Goal: Information Seeking & Learning: Learn about a topic

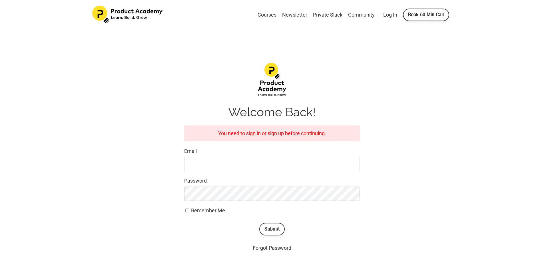
type input "[EMAIL_ADDRESS][DOMAIN_NAME]"
click at [268, 230] on button "Submit" at bounding box center [271, 229] width 25 height 13
